Goal: Transaction & Acquisition: Purchase product/service

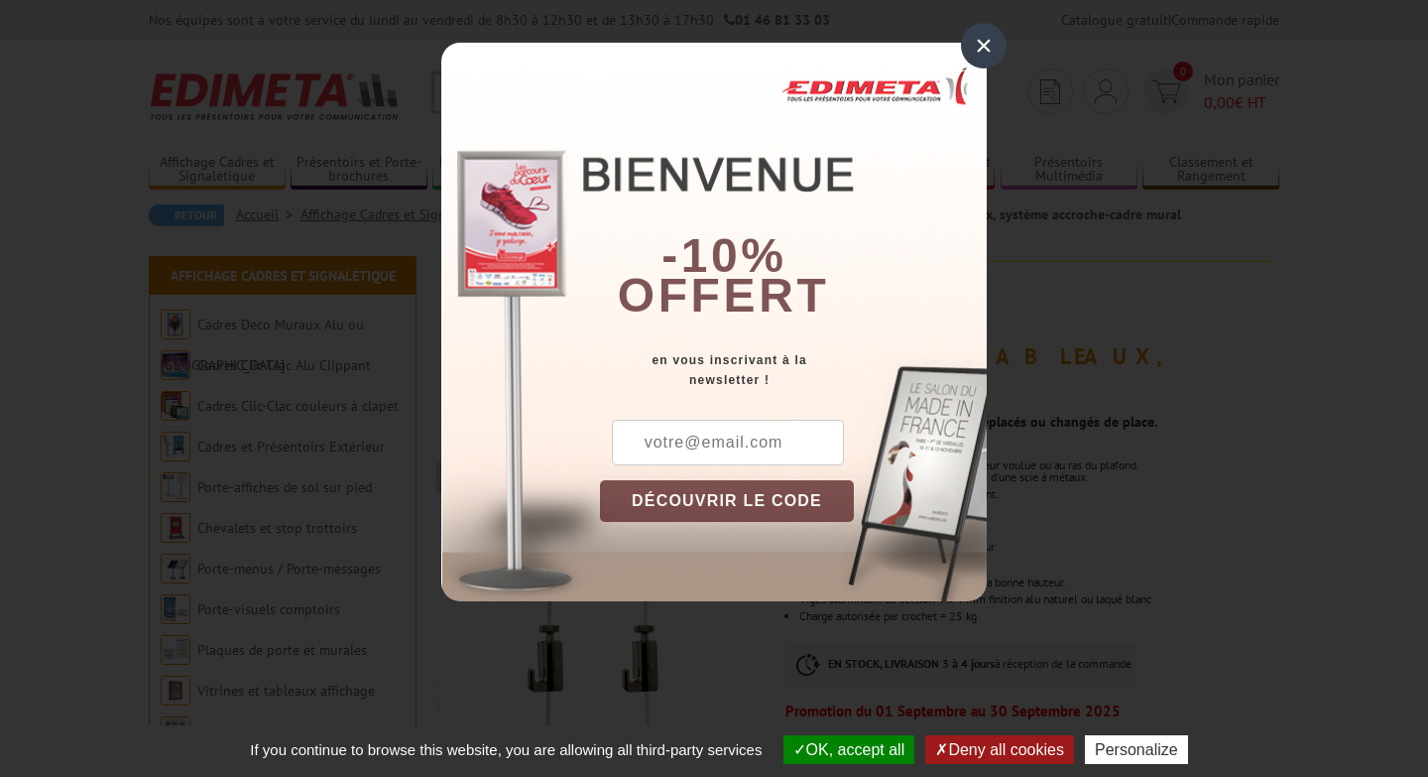
click at [985, 51] on div "×" at bounding box center [984, 46] width 46 height 46
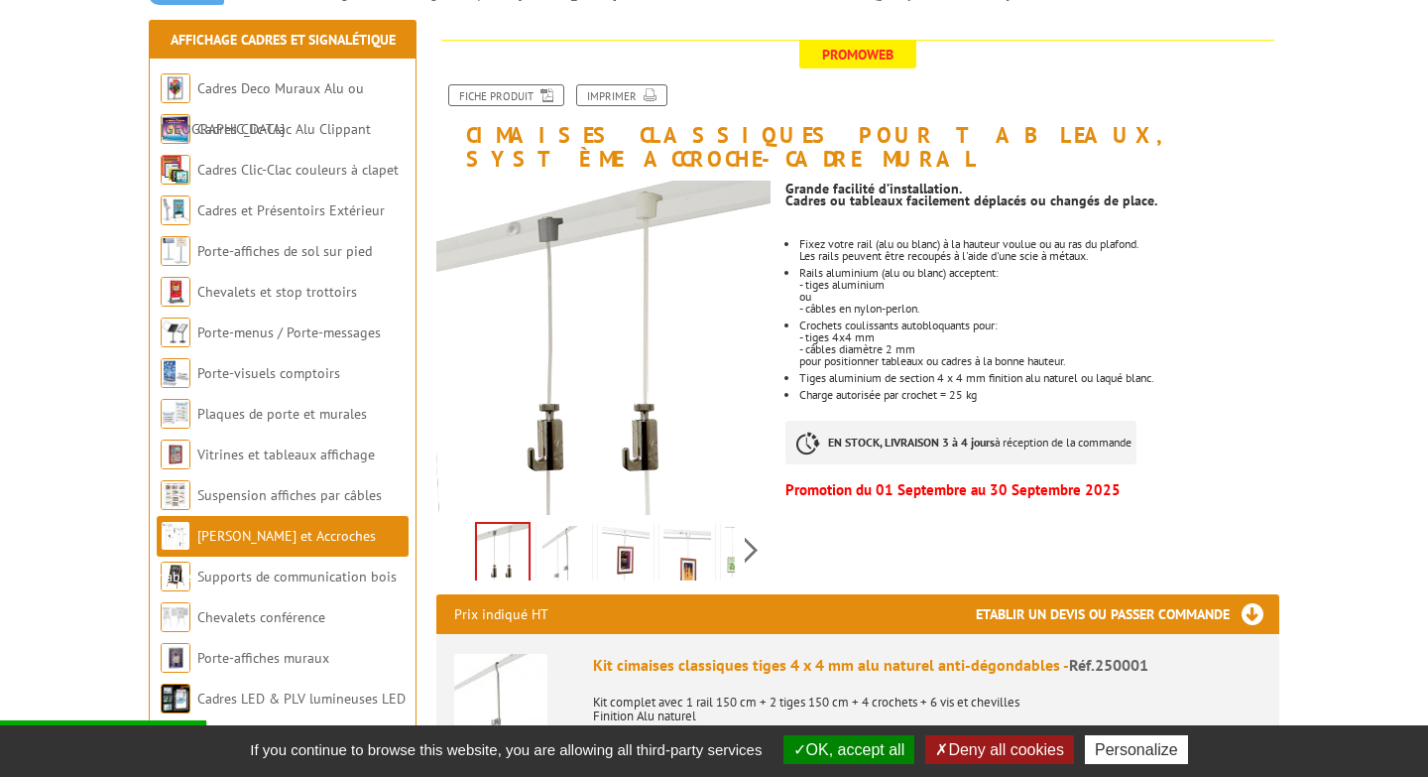
scroll to position [260, 0]
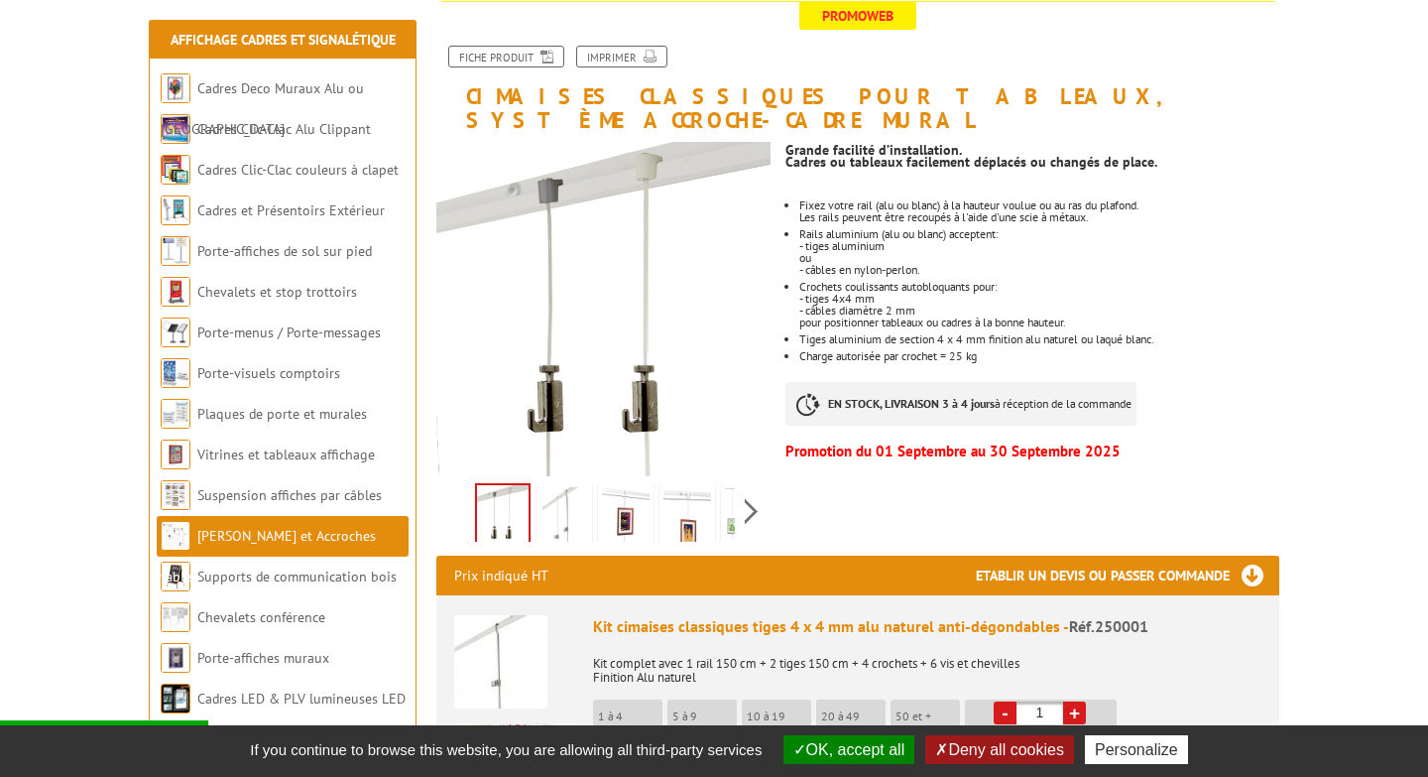
click at [559, 496] on img at bounding box center [565, 517] width 48 height 61
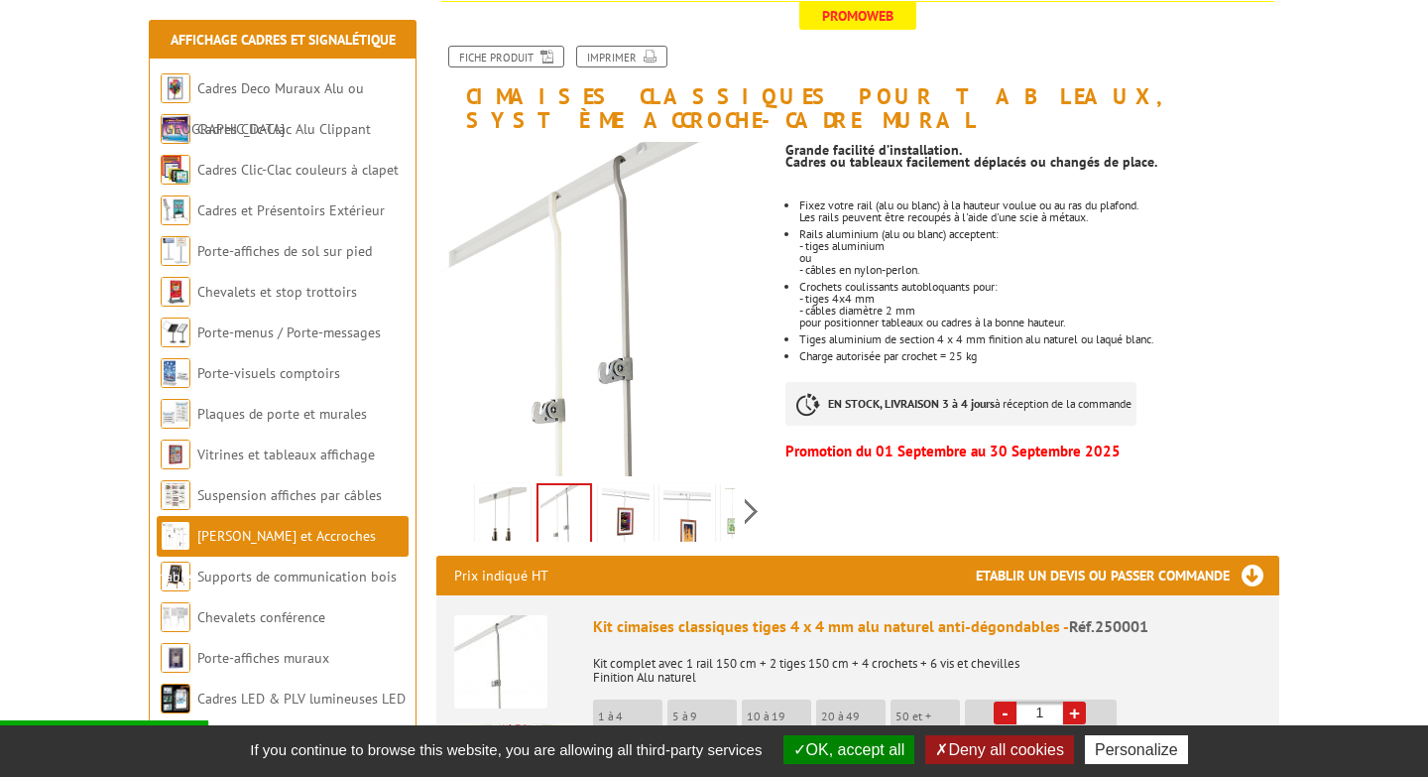
click at [623, 499] on img at bounding box center [626, 517] width 48 height 61
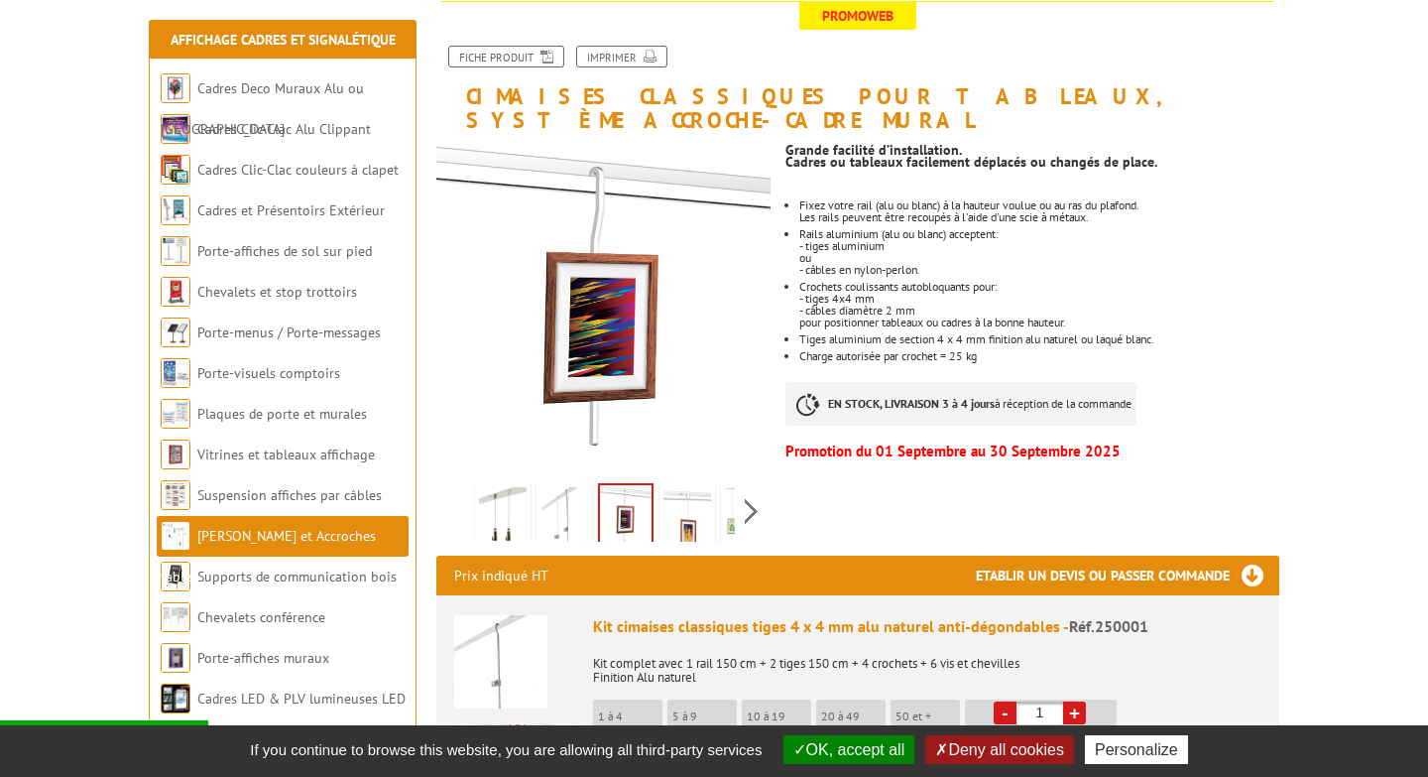
click at [547, 502] on img at bounding box center [565, 517] width 48 height 61
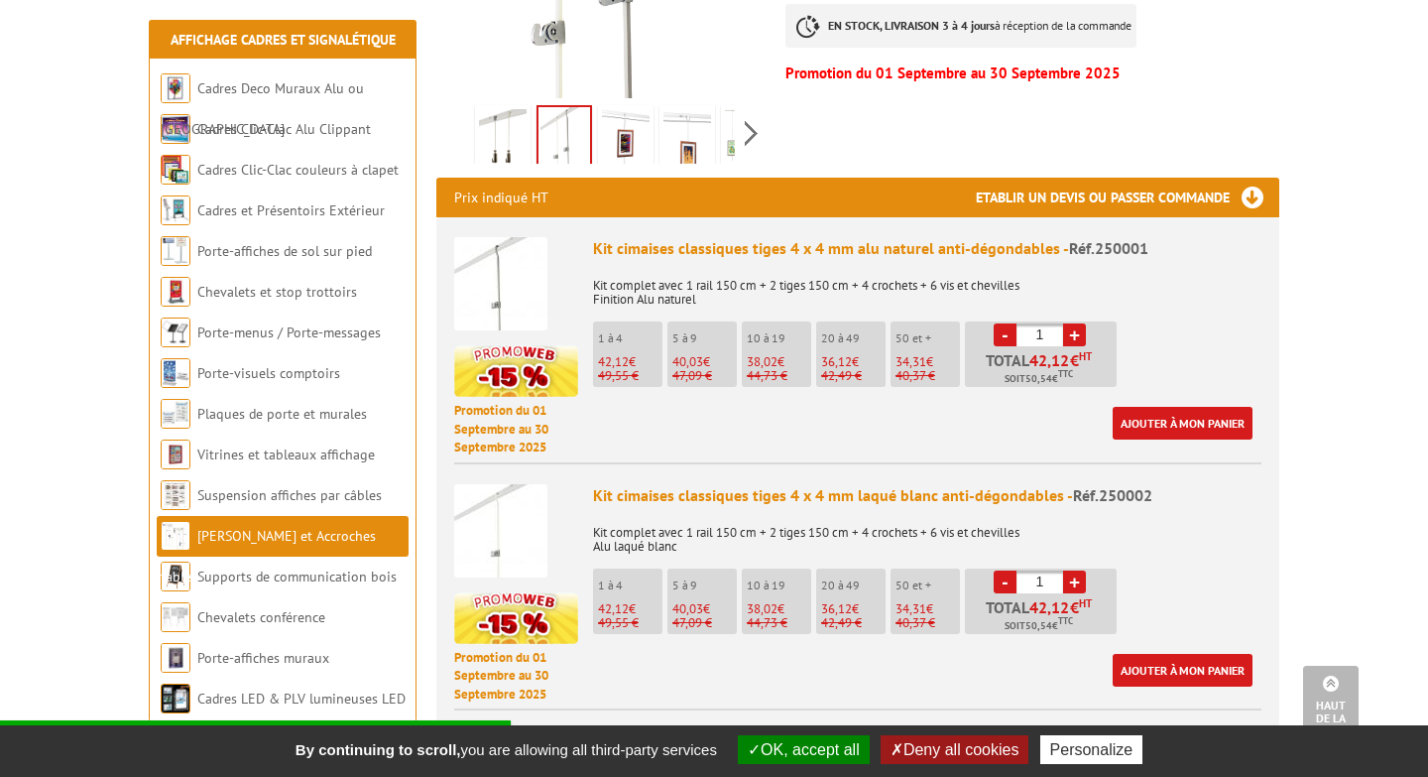
scroll to position [639, 0]
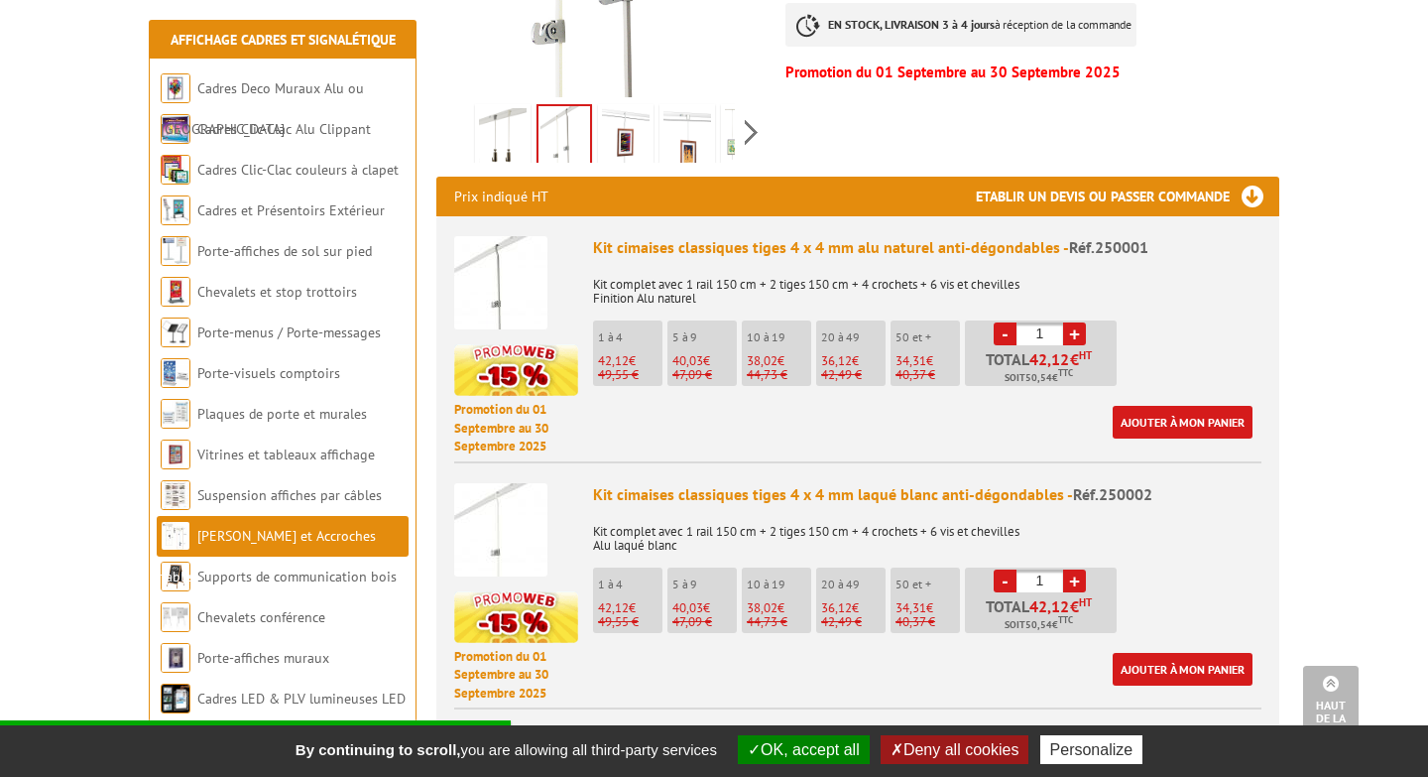
click at [1073, 322] on link "+" at bounding box center [1074, 333] width 23 height 23
click at [1005, 322] on link "-" at bounding box center [1005, 333] width 23 height 23
type input "1"
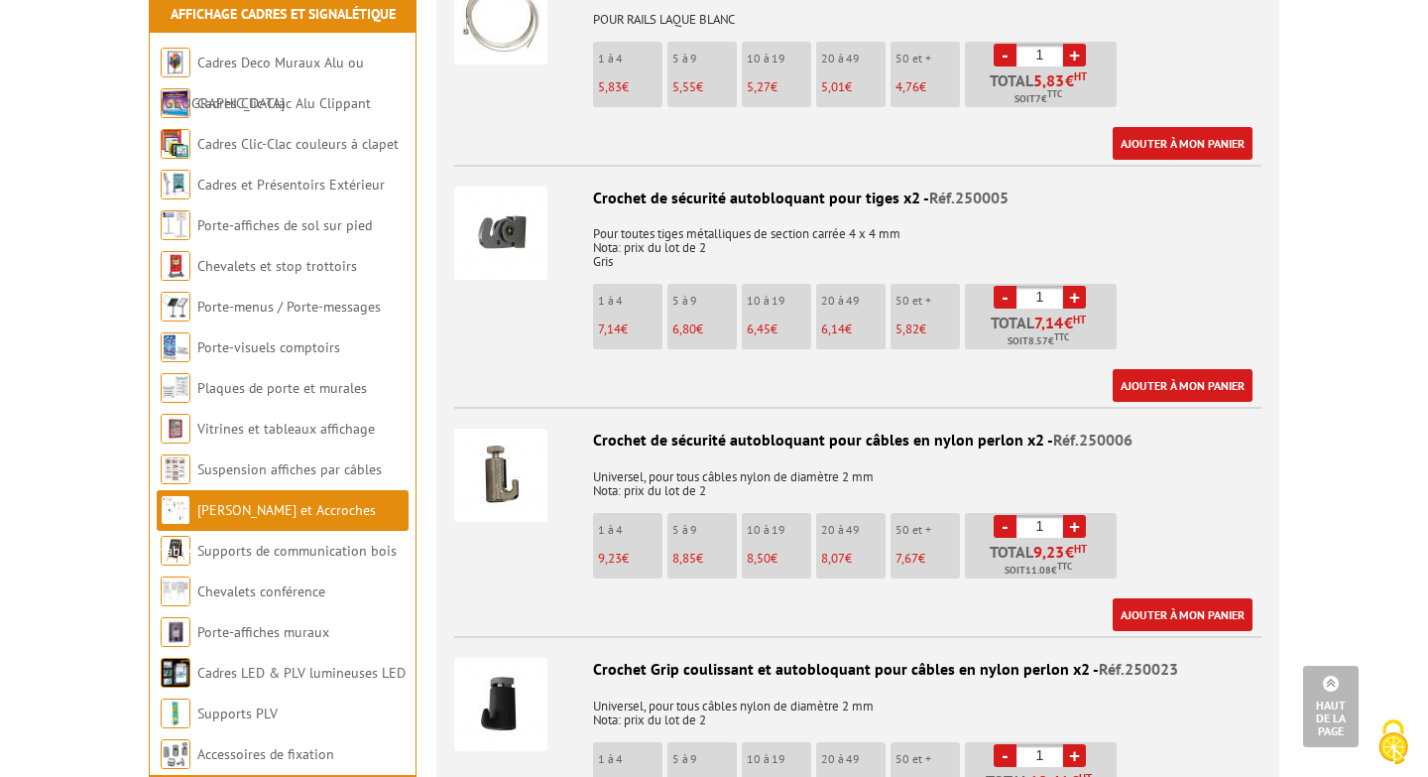
scroll to position [3015, 0]
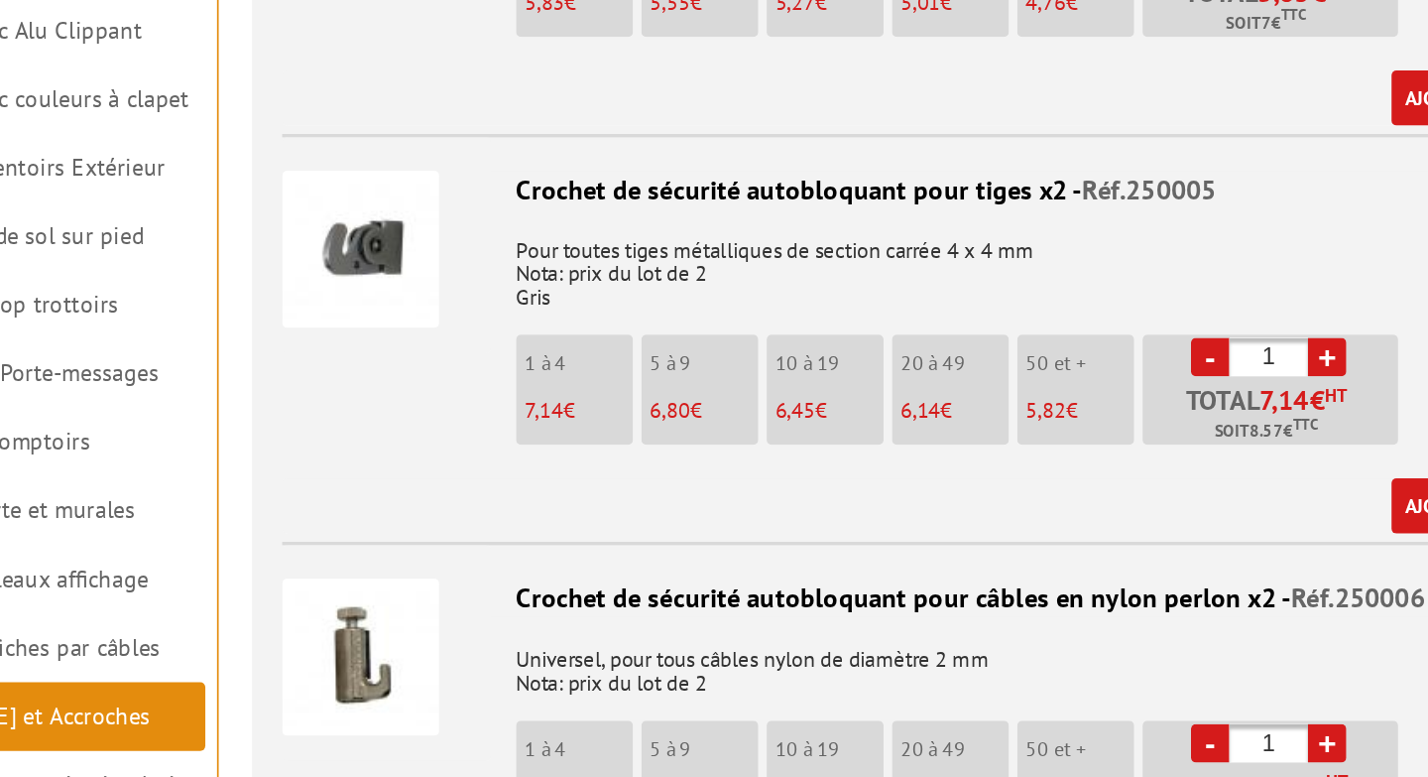
click at [1071, 295] on link "+" at bounding box center [1074, 306] width 23 height 23
type input "4"
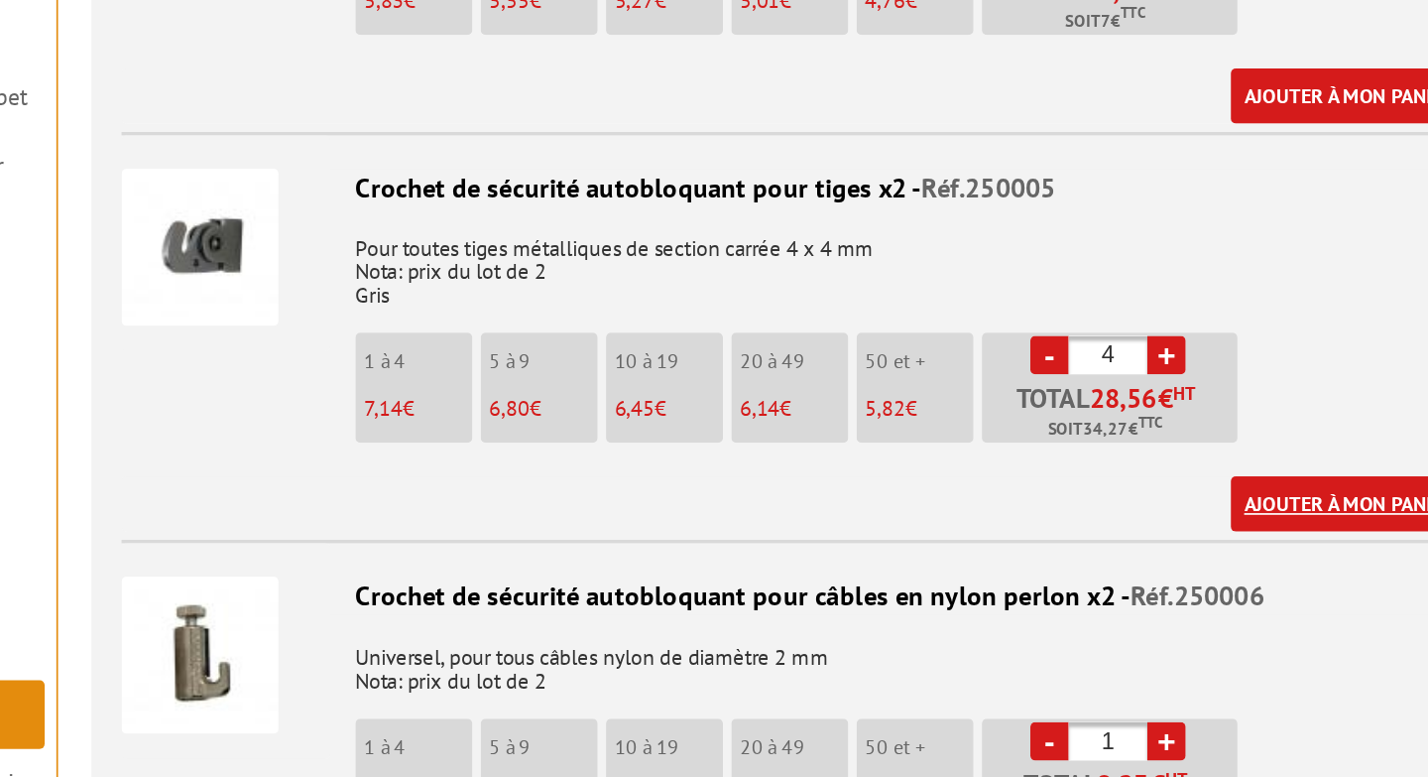
click at [1153, 378] on link "Ajouter à mon panier" at bounding box center [1183, 394] width 140 height 33
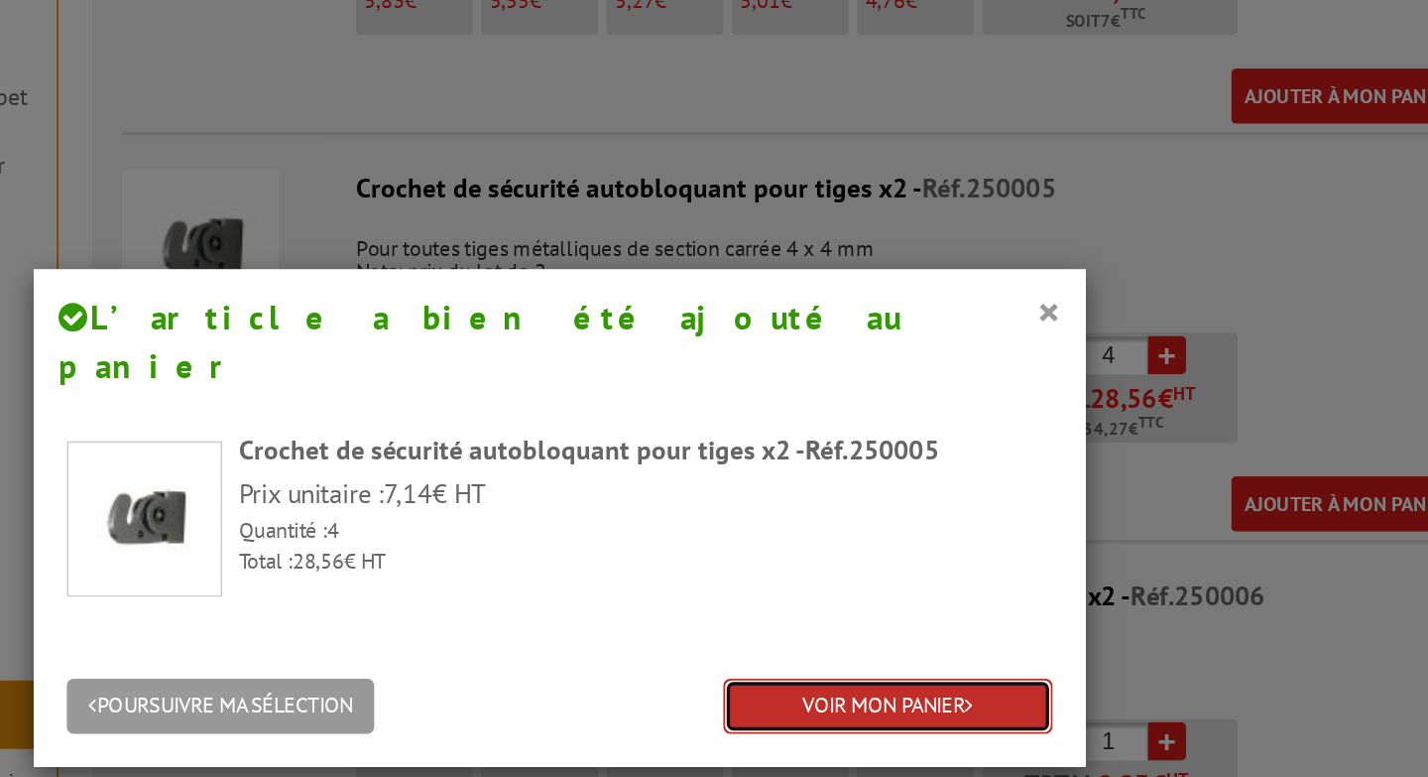
click at [940, 498] on link "VOIR MON PANIER" at bounding box center [908, 514] width 195 height 33
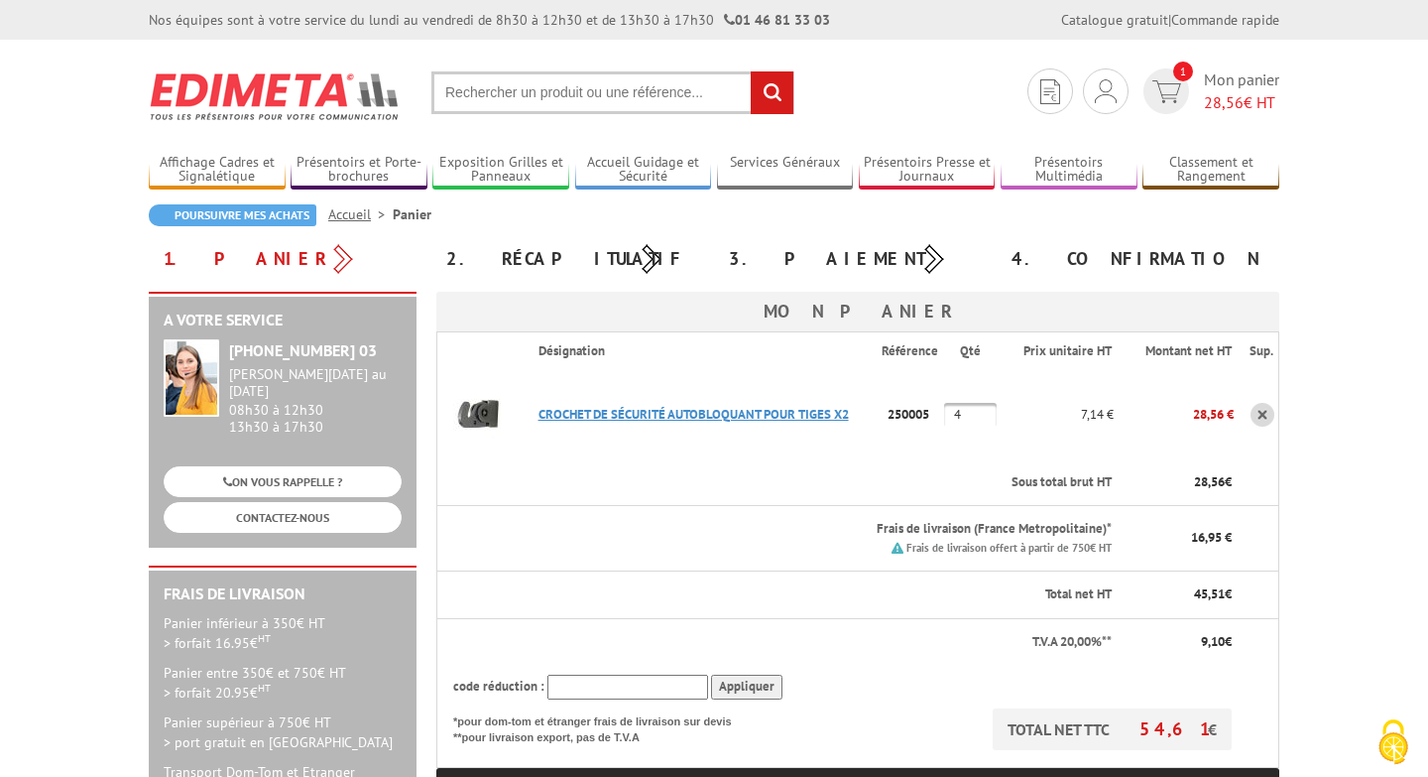
click at [781, 412] on link "CROCHET DE SéCURITé AUTOBLOQUANT POUR TIGES X2" at bounding box center [694, 414] width 310 height 17
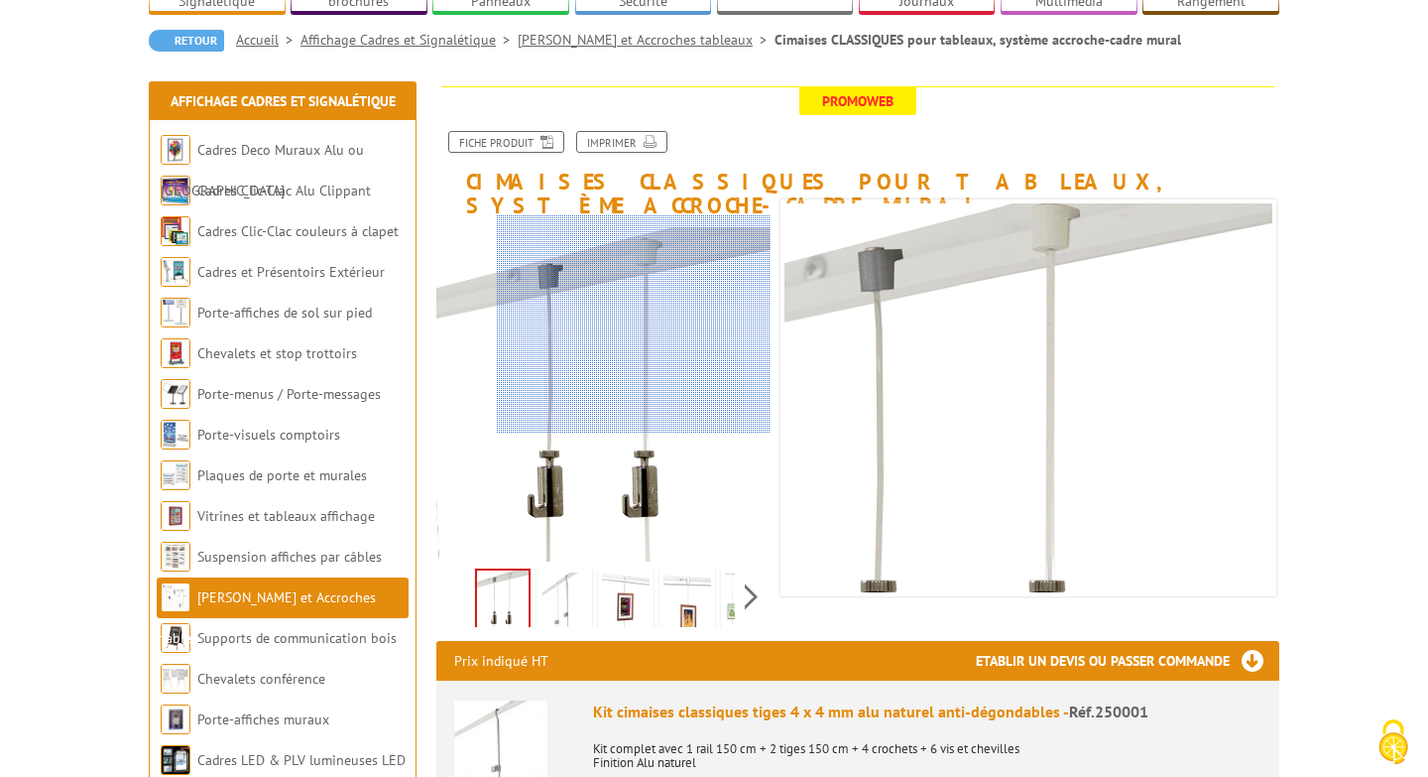
scroll to position [179, 0]
